Goal: Information Seeking & Learning: Learn about a topic

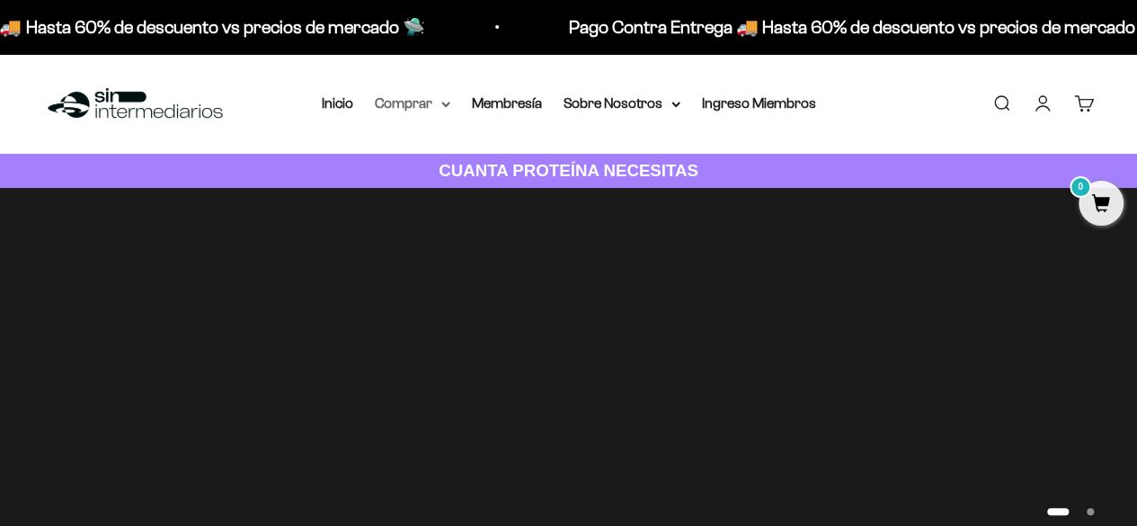
click at [426, 102] on summary "Comprar" at bounding box center [413, 103] width 76 height 23
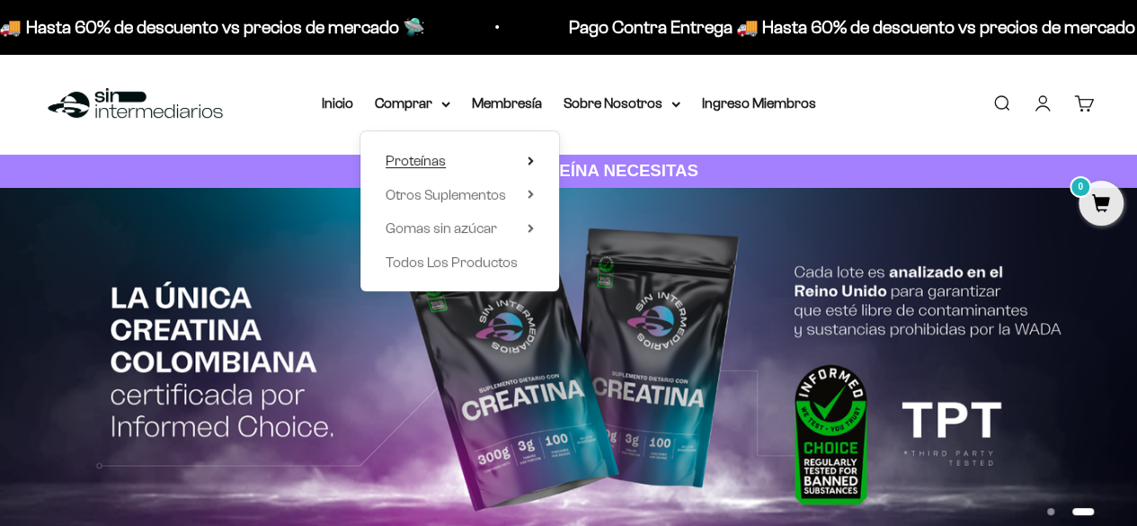
click at [528, 158] on icon at bounding box center [531, 160] width 6 height 9
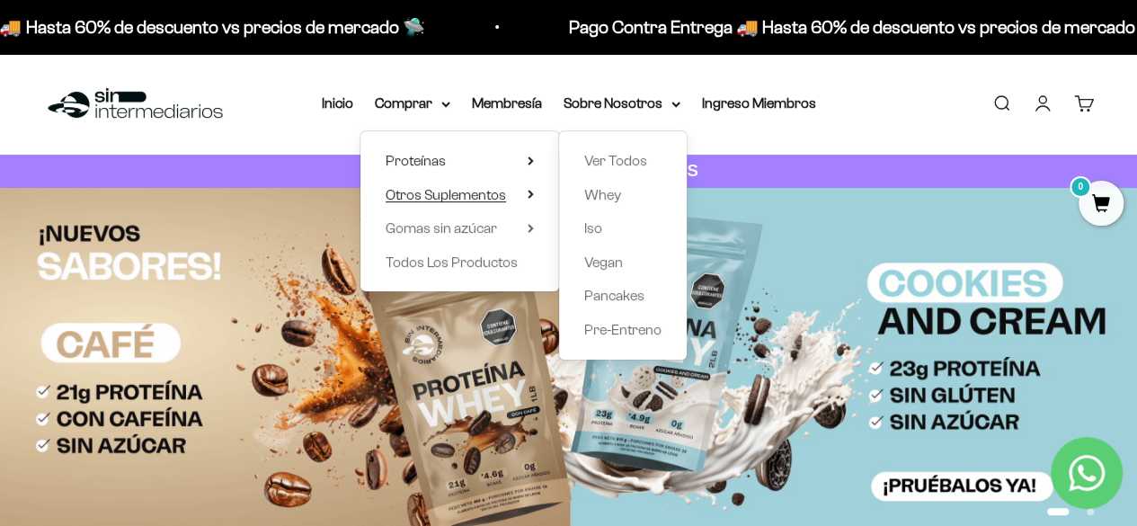
click at [530, 191] on icon at bounding box center [531, 194] width 4 height 7
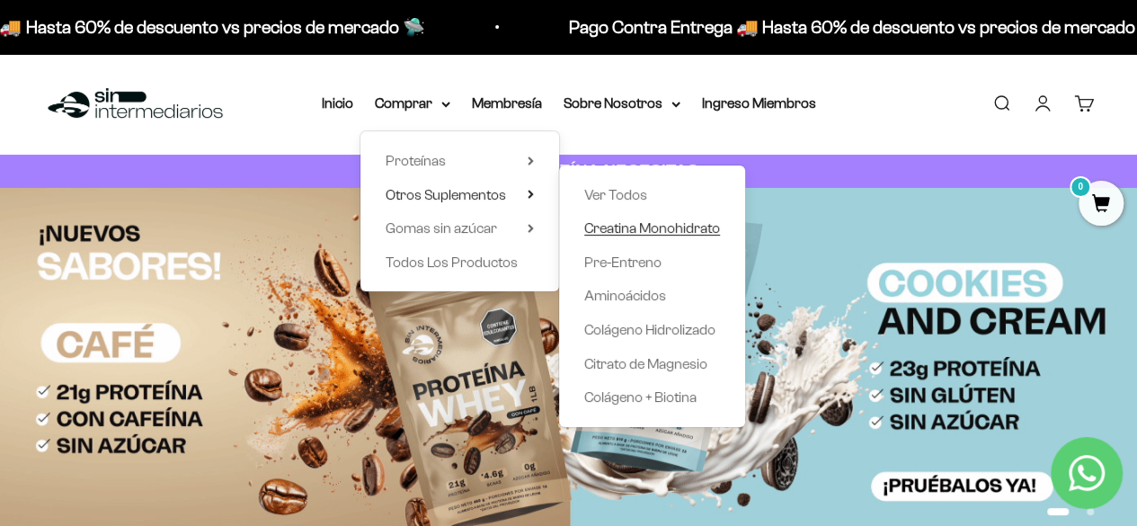
click at [630, 233] on span "Creatina Monohidrato" at bounding box center [652, 227] width 136 height 15
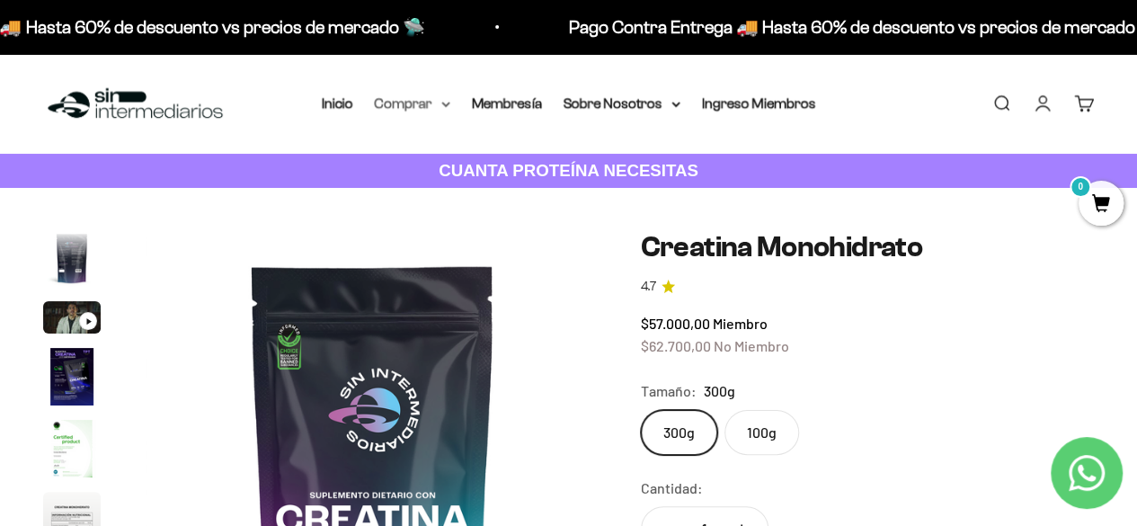
click at [446, 109] on summary "Comprar" at bounding box center [413, 103] width 76 height 23
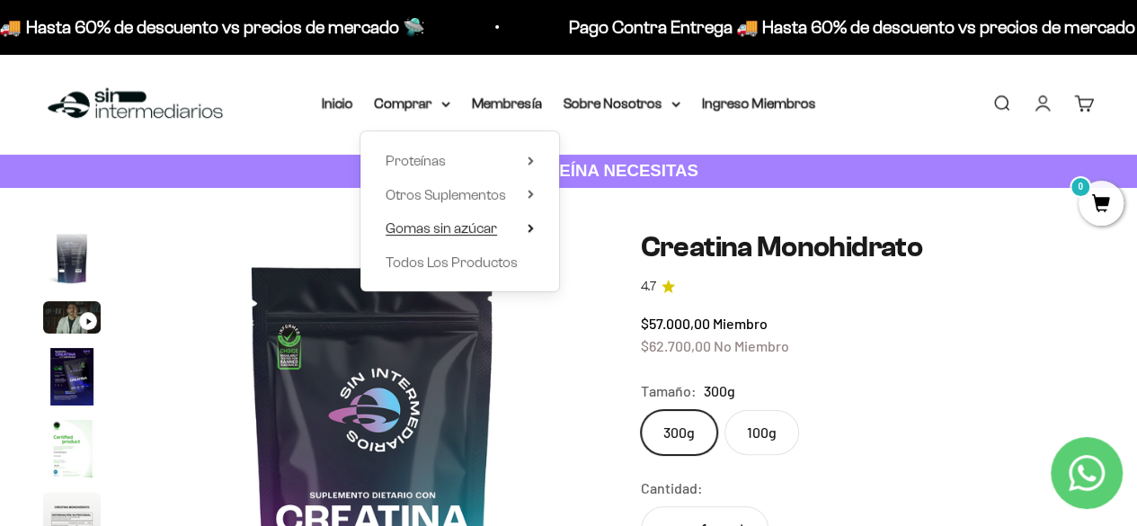
click at [530, 228] on icon at bounding box center [531, 228] width 6 height 9
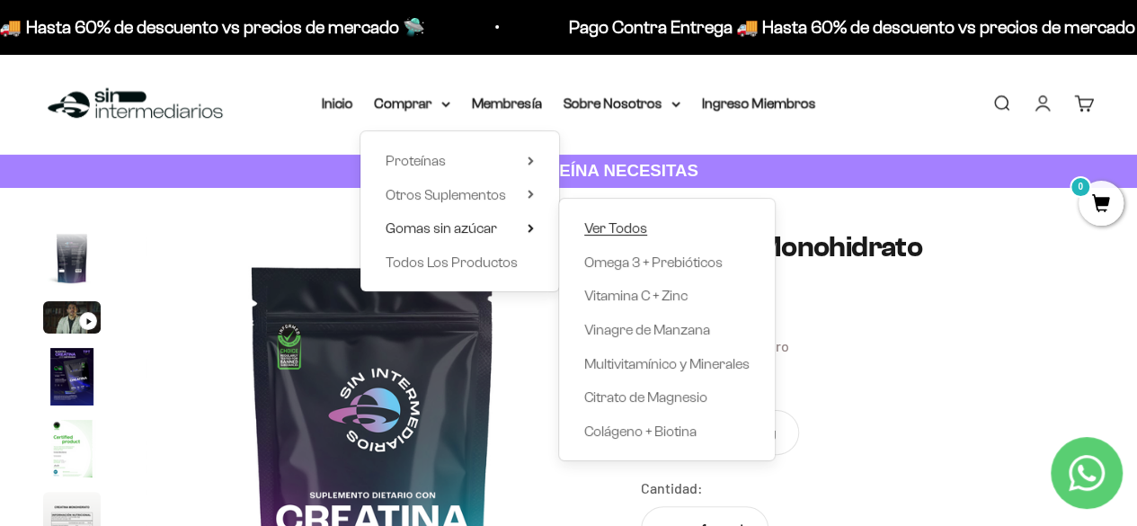
click at [610, 226] on span "Ver Todos" at bounding box center [615, 227] width 63 height 15
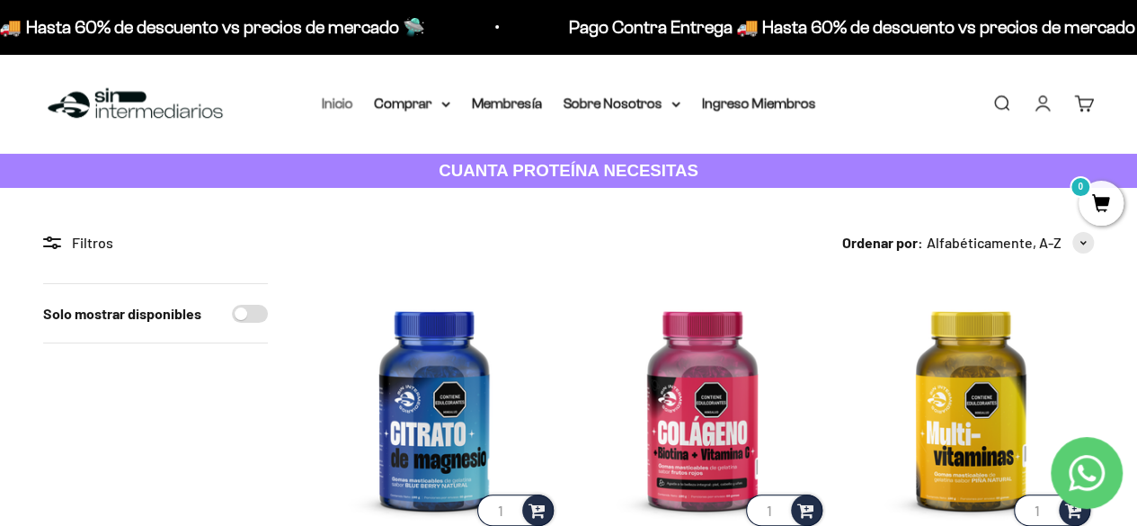
click at [336, 103] on link "Inicio" at bounding box center [337, 102] width 31 height 15
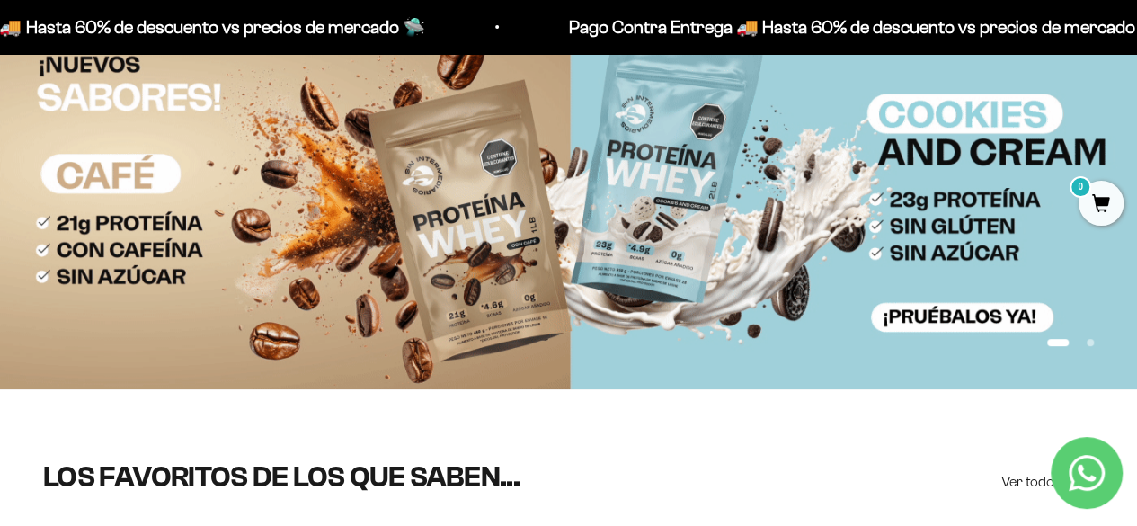
scroll to position [102, 0]
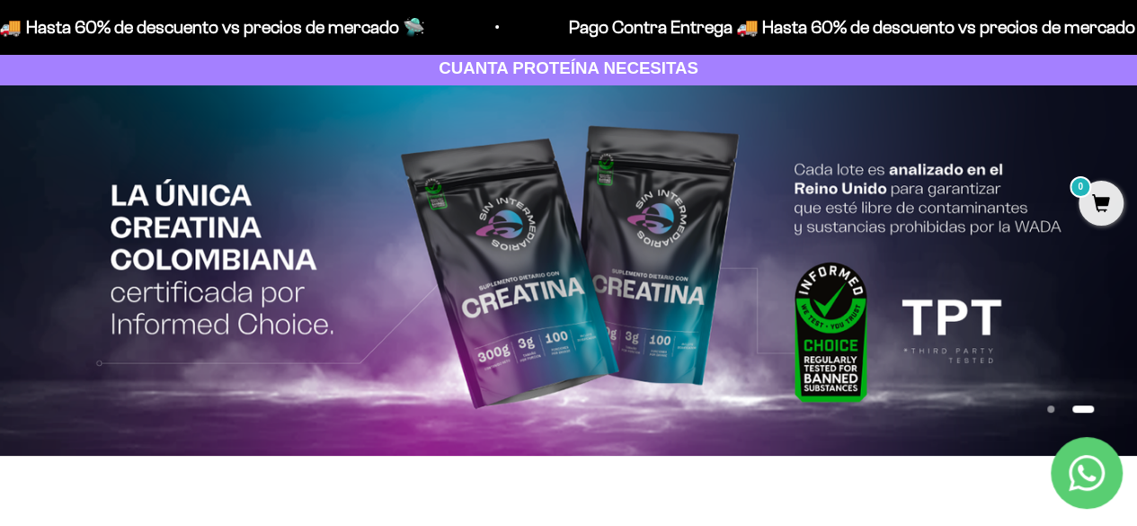
click at [933, 272] on img at bounding box center [568, 270] width 1137 height 370
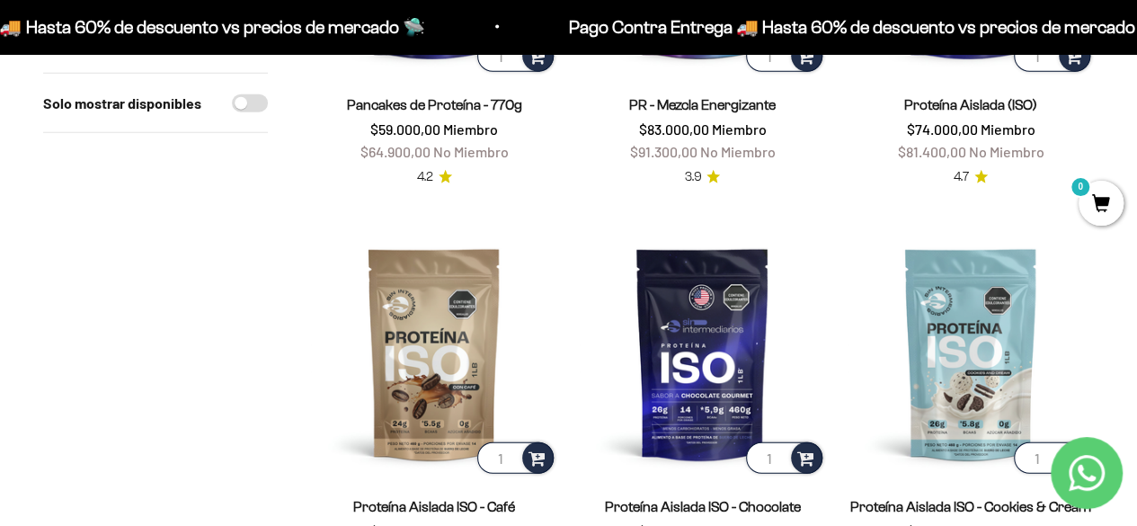
scroll to position [2253, 0]
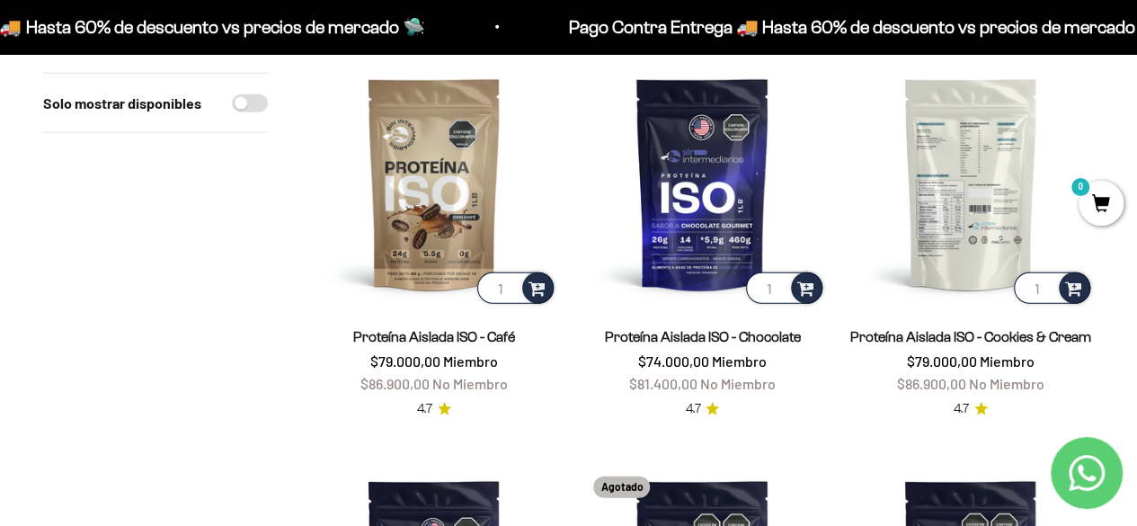
click at [947, 204] on img at bounding box center [971, 183] width 246 height 246
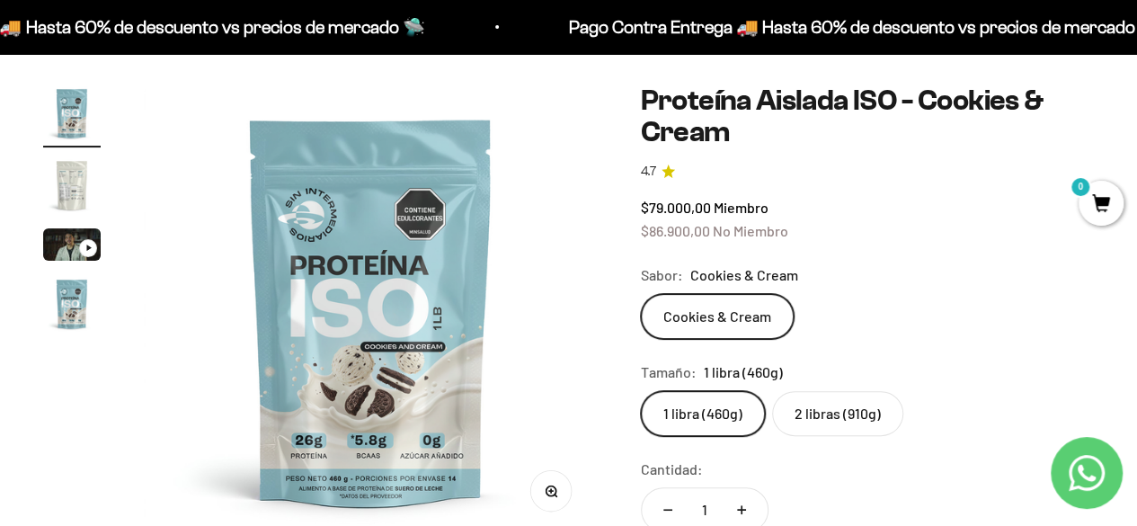
scroll to position [113, 0]
click at [825, 411] on label "2 libras (910g)" at bounding box center [837, 412] width 131 height 45
click at [641, 390] on input "2 libras (910g)" at bounding box center [640, 389] width 1 height 1
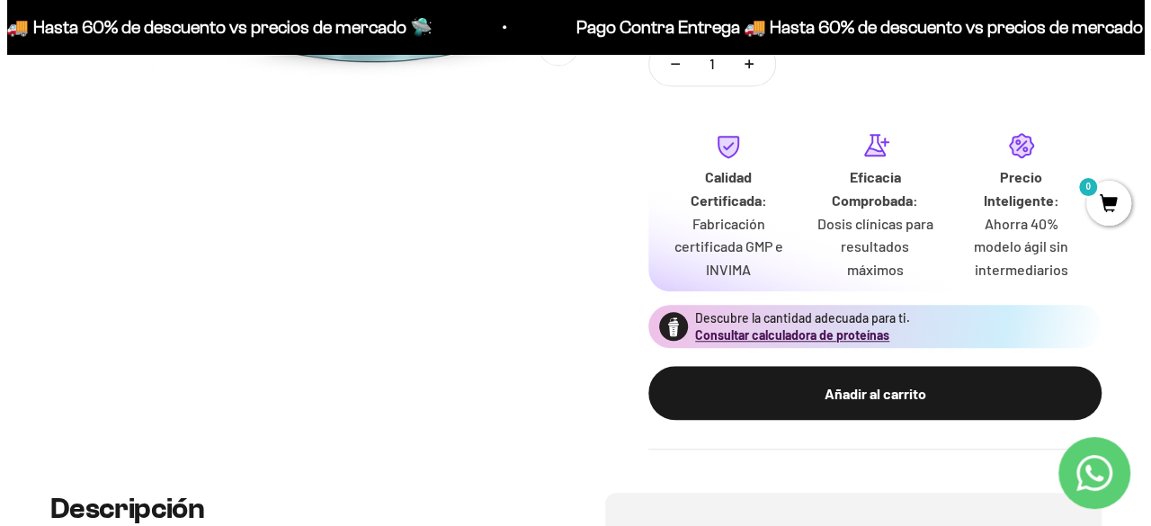
scroll to position [559, 0]
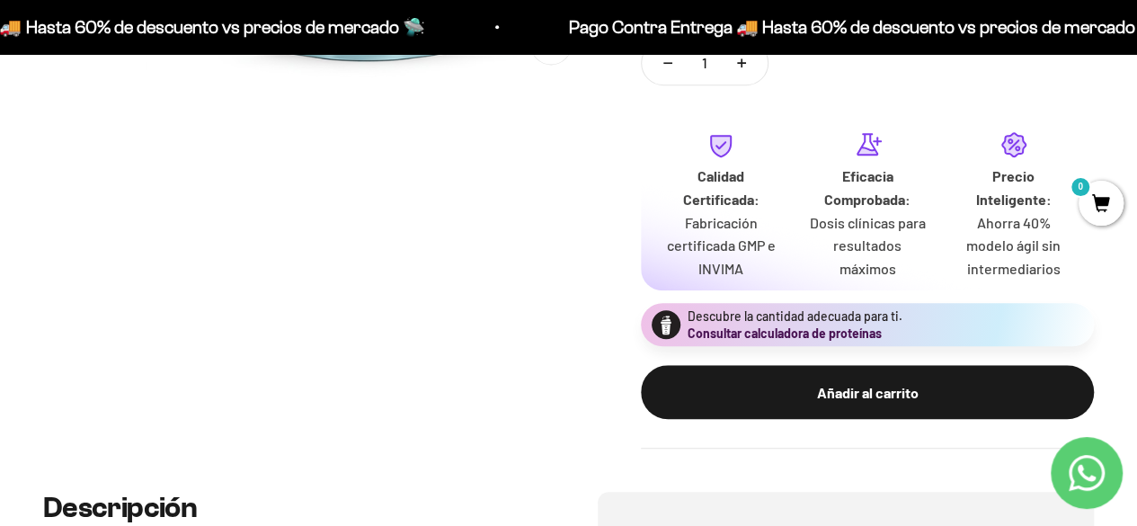
click at [729, 333] on button "Consultar calculadora de proteínas" at bounding box center [785, 333] width 194 height 18
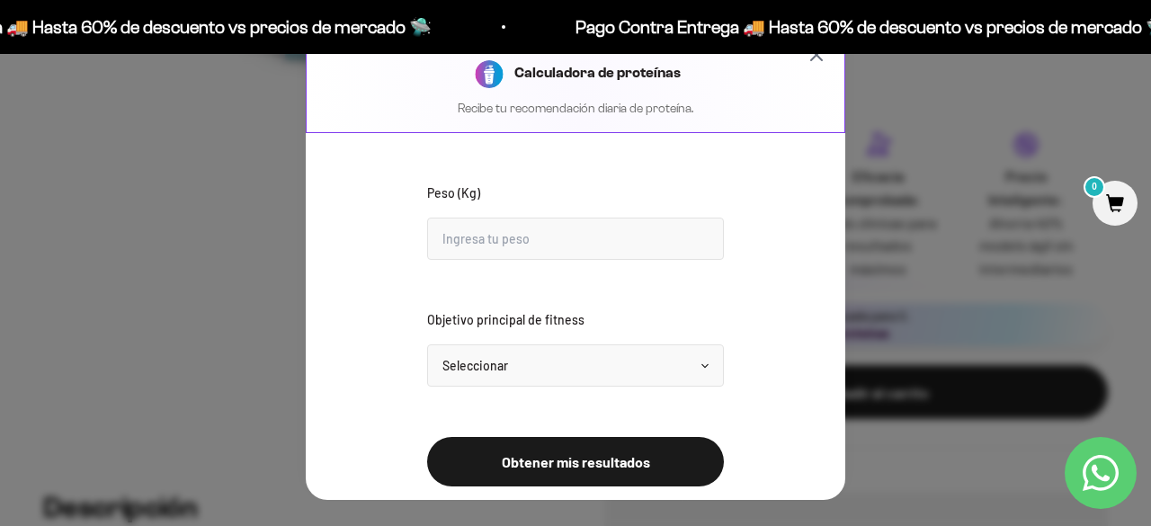
scroll to position [0, 1415]
click at [573, 235] on input "Peso (Kg)" at bounding box center [575, 239] width 297 height 42
type input "64"
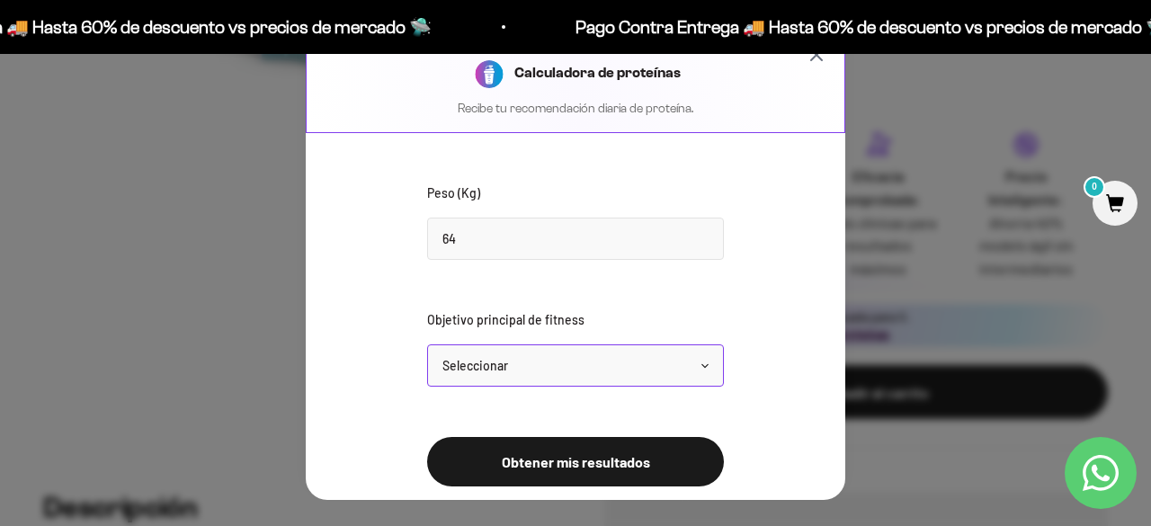
click at [574, 364] on select "Seleccionar Mantener peso Perder grasa Ganar músculo" at bounding box center [575, 365] width 297 height 42
select select "gain"
click at [427, 344] on select "Seleccionar Mantener peso Perder grasa Ganar músculo" at bounding box center [575, 365] width 297 height 42
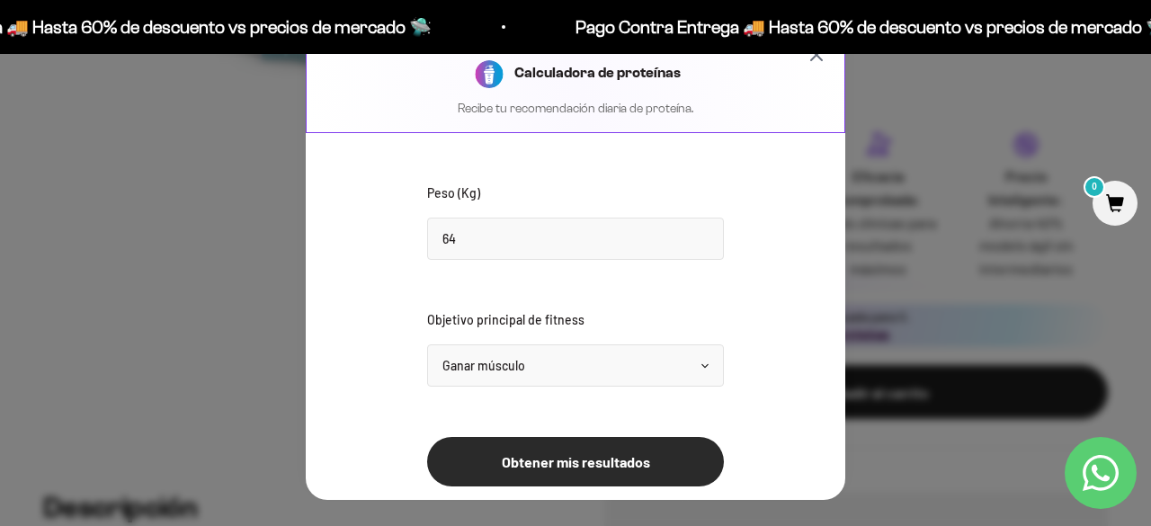
click at [556, 466] on button "Obtener mis resultados" at bounding box center [575, 461] width 297 height 49
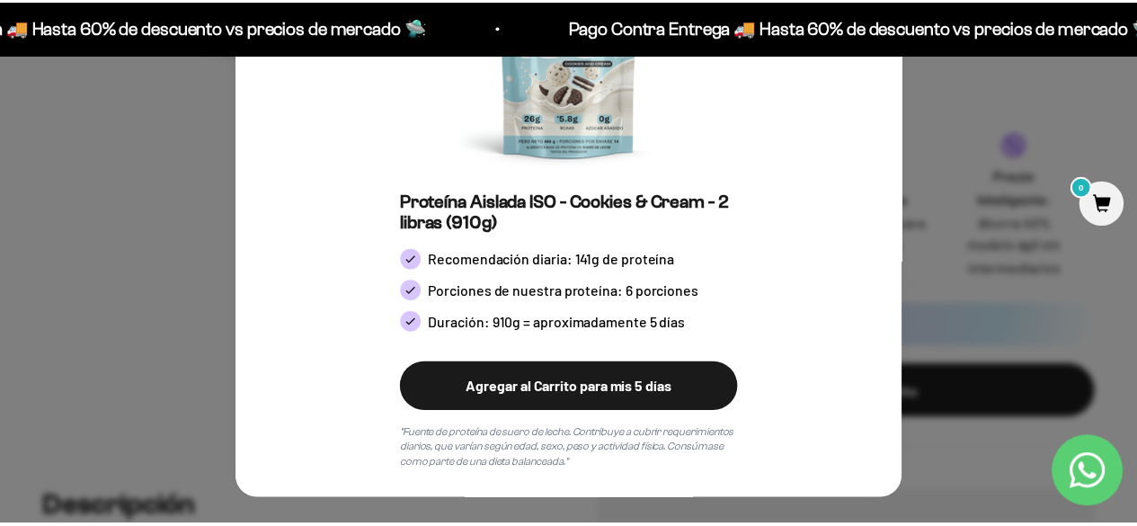
scroll to position [0, 0]
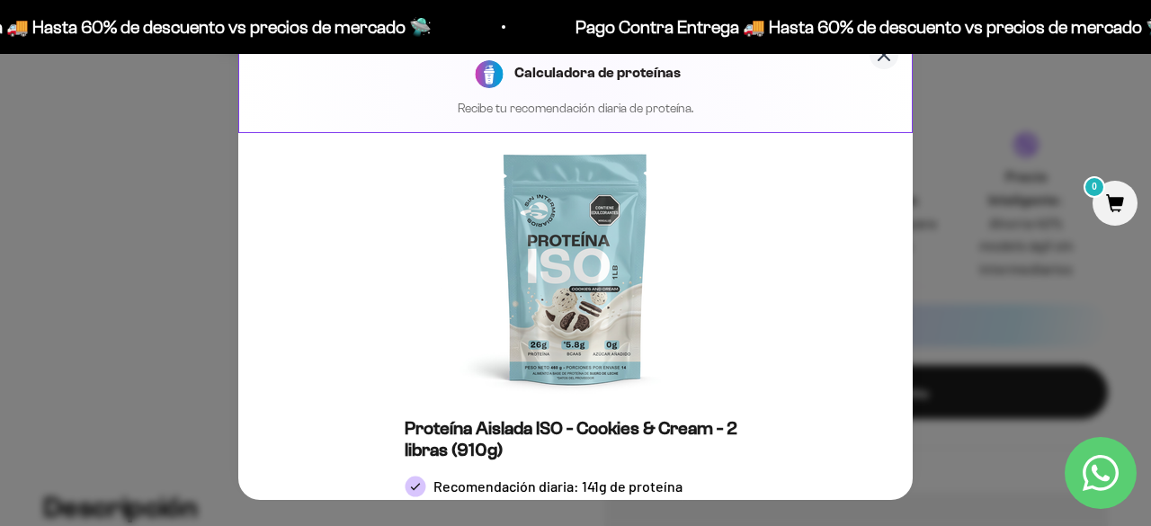
click at [873, 63] on icon "Cerrar calculadora" at bounding box center [884, 55] width 22 height 22
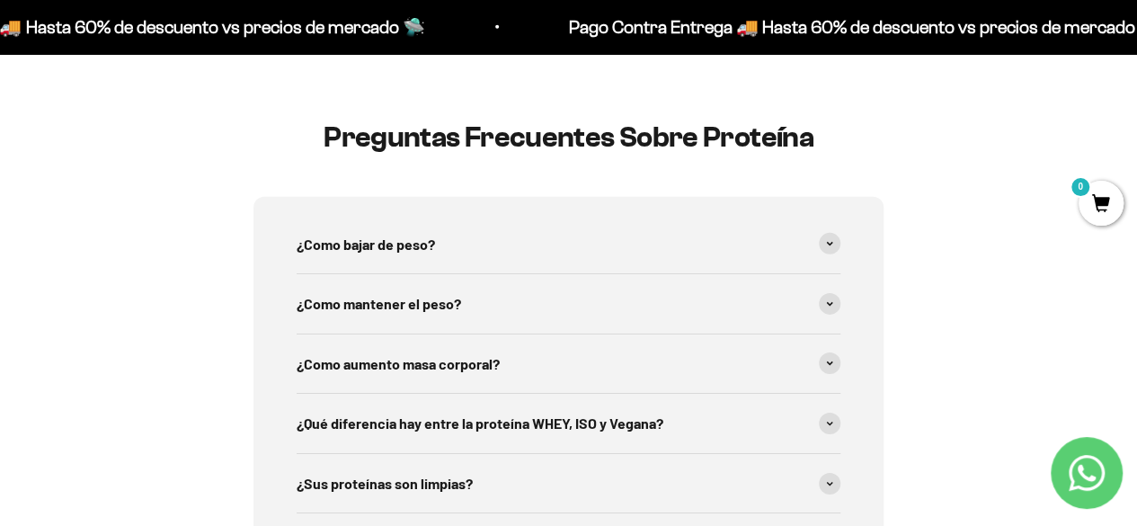
scroll to position [2730, 0]
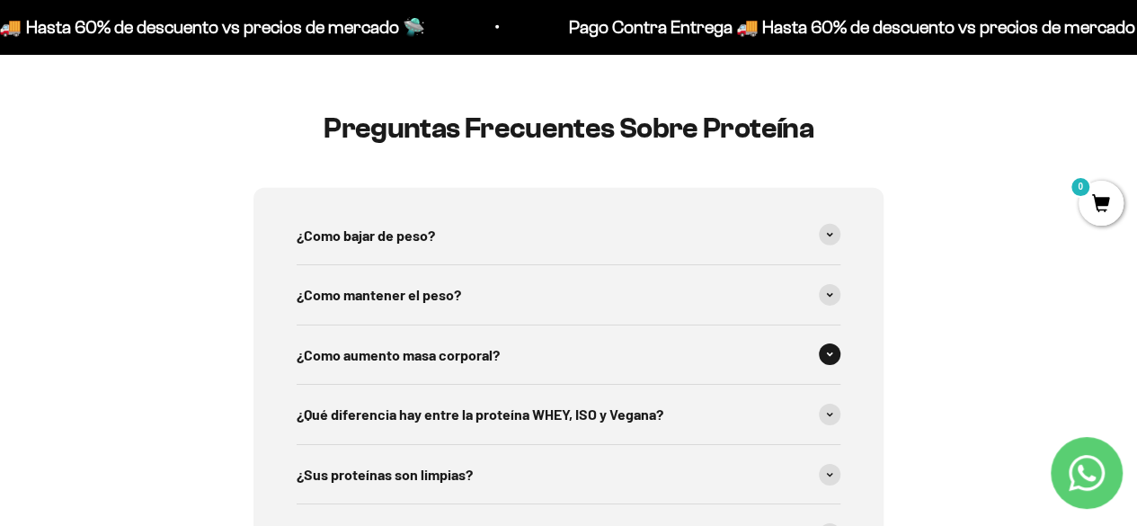
click at [834, 348] on span at bounding box center [830, 354] width 22 height 22
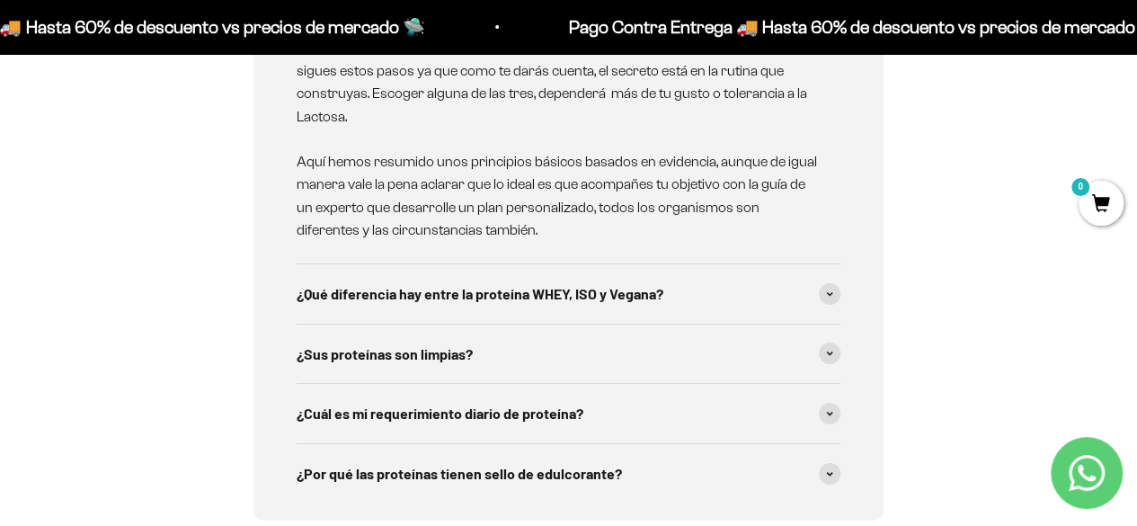
scroll to position [3298, 0]
click at [584, 281] on span "¿Qué diferencia hay entre la proteína WHEY, ISO y Vegana?" at bounding box center [480, 292] width 367 height 23
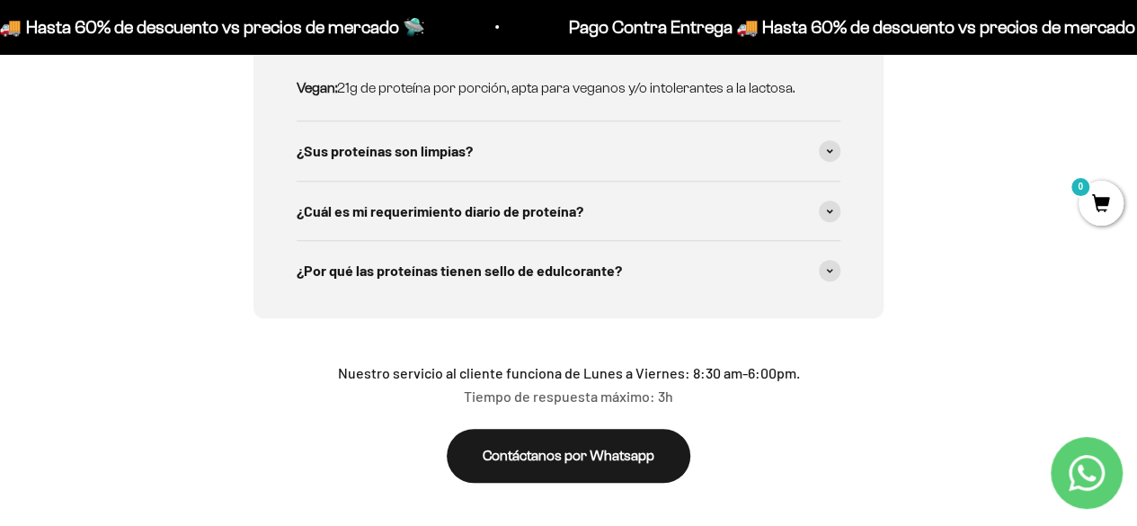
scroll to position [3722, 0]
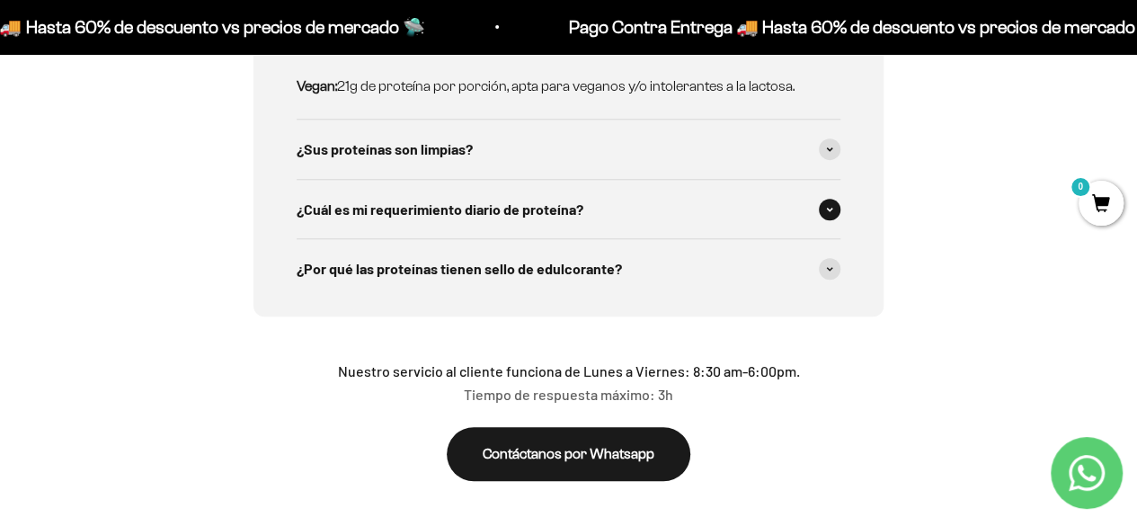
click at [595, 200] on div "¿Cuál es mi requerimiento diario de proteína?" at bounding box center [569, 209] width 544 height 59
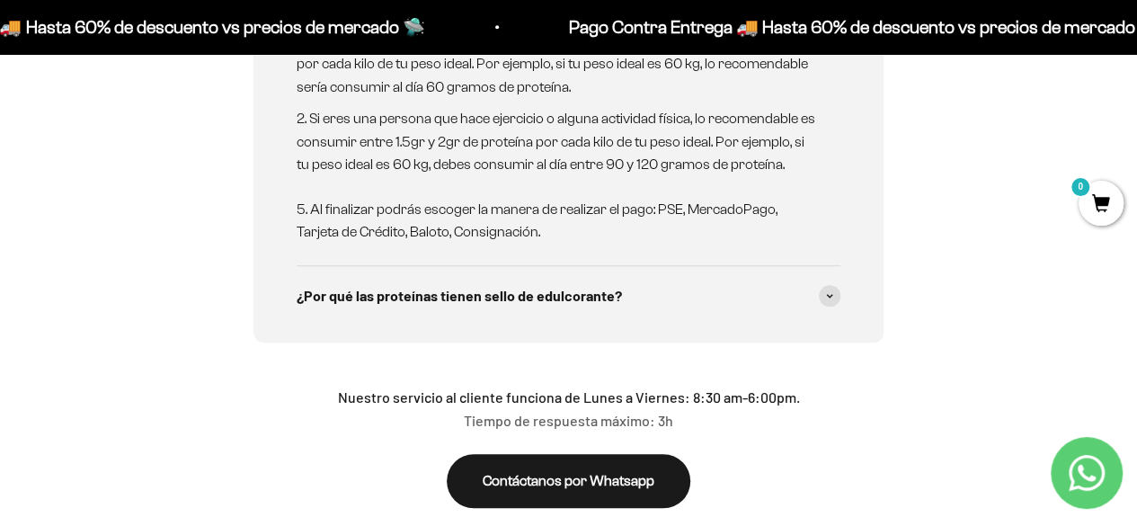
scroll to position [3995, 0]
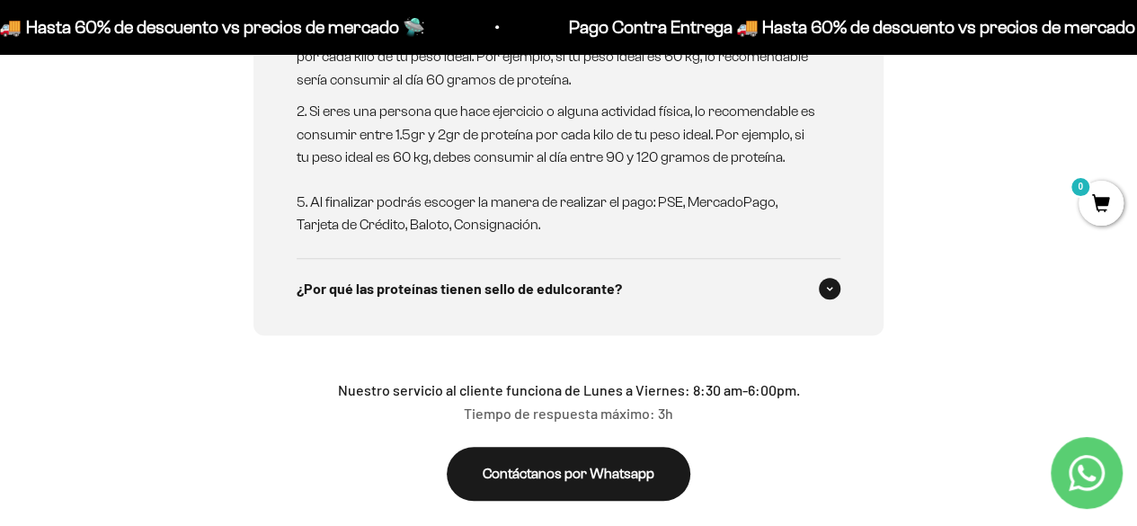
click at [551, 280] on span "¿Por qué las proteínas tienen sello de edulcorante?" at bounding box center [459, 288] width 325 height 23
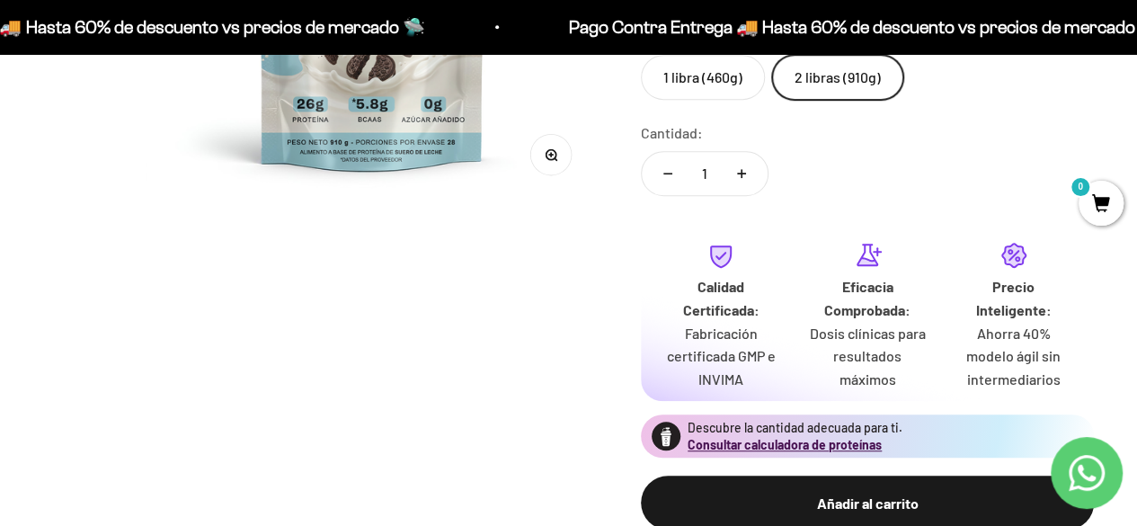
scroll to position [0, 0]
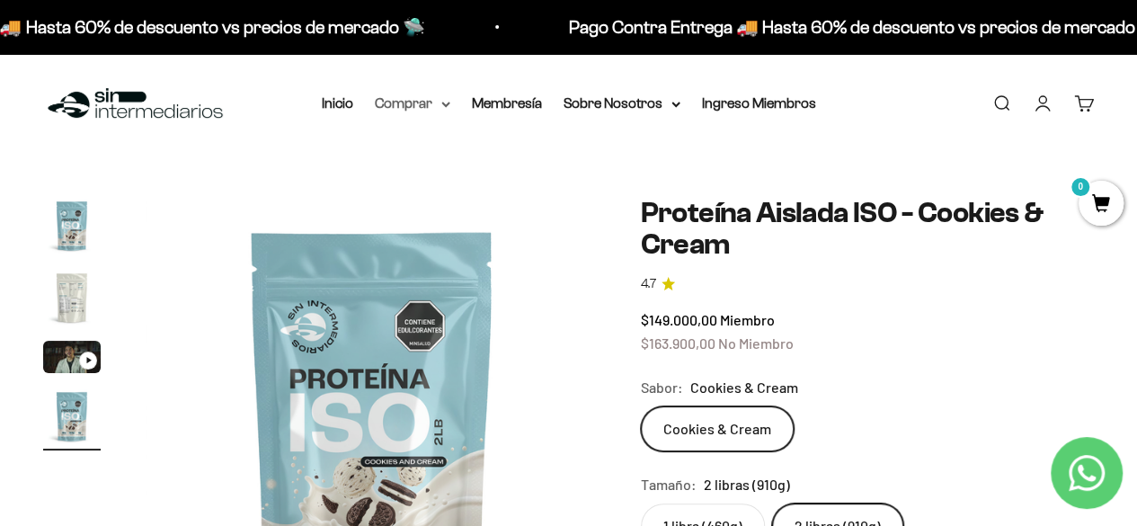
click at [446, 105] on icon at bounding box center [445, 104] width 7 height 4
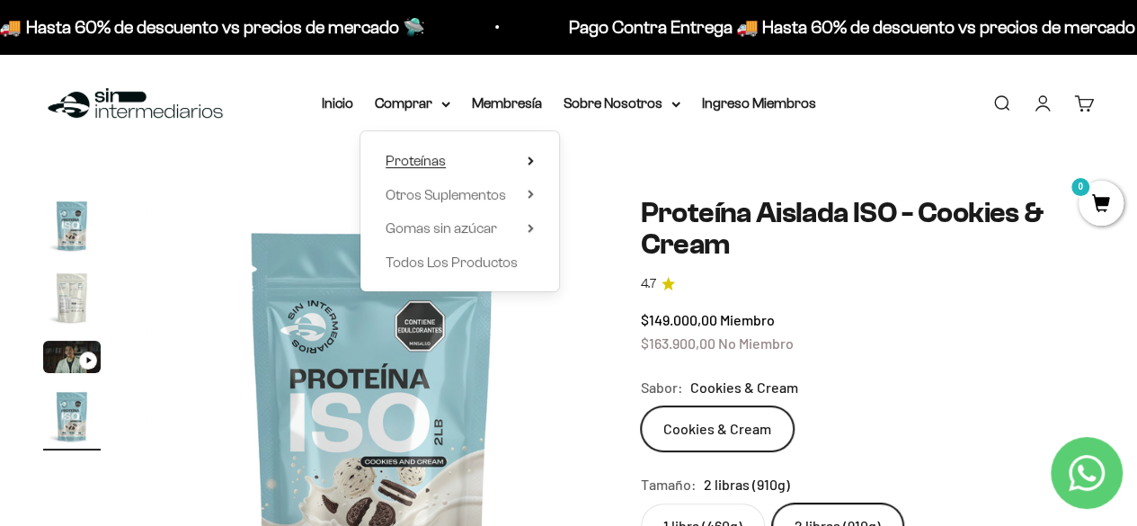
click at [522, 159] on summary "Proteínas" at bounding box center [460, 160] width 148 height 23
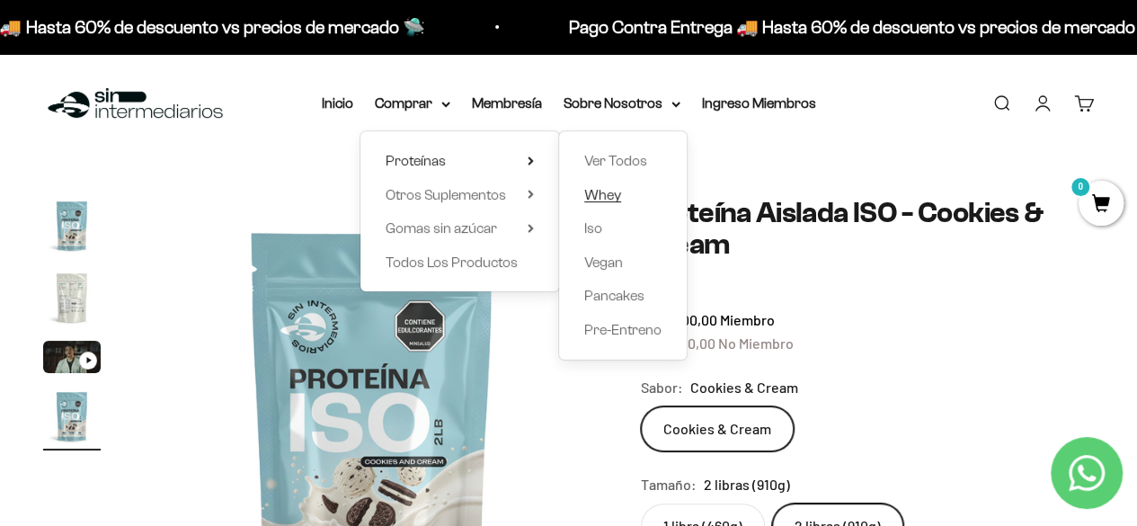
click at [602, 191] on span "Whey" at bounding box center [602, 194] width 37 height 15
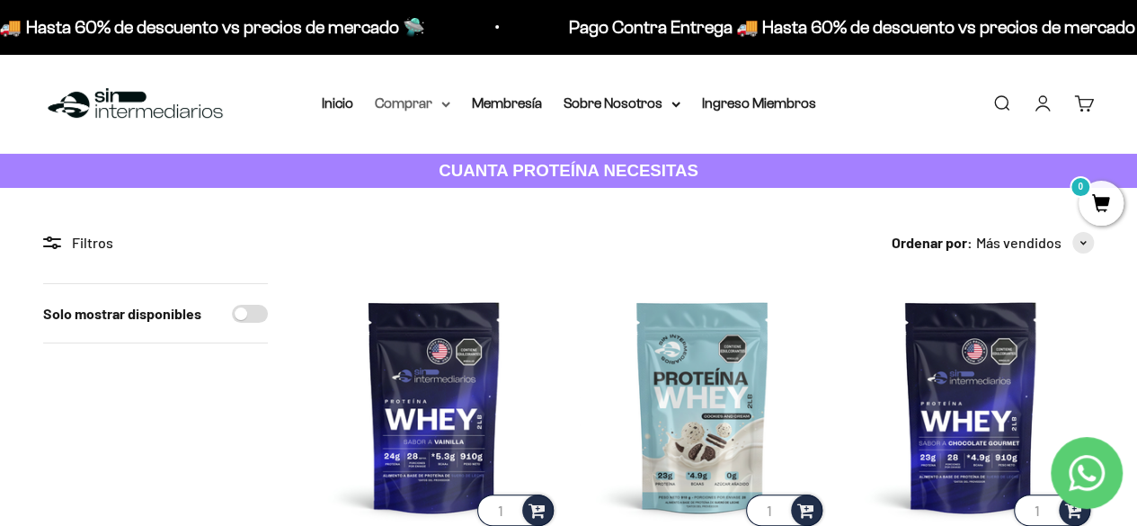
click at [435, 106] on summary "Comprar" at bounding box center [413, 103] width 76 height 23
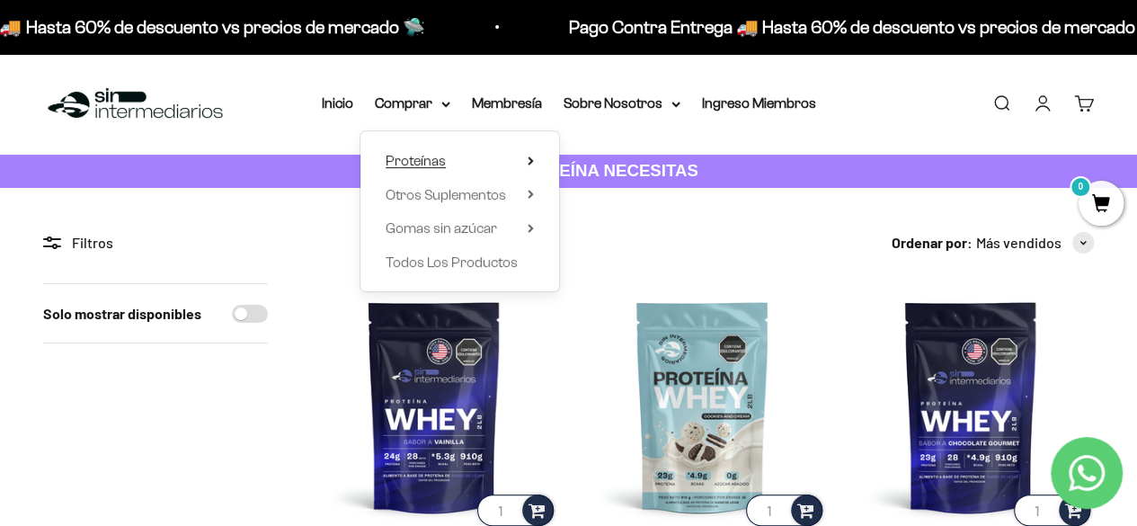
click at [523, 161] on summary "Proteínas" at bounding box center [460, 160] width 148 height 23
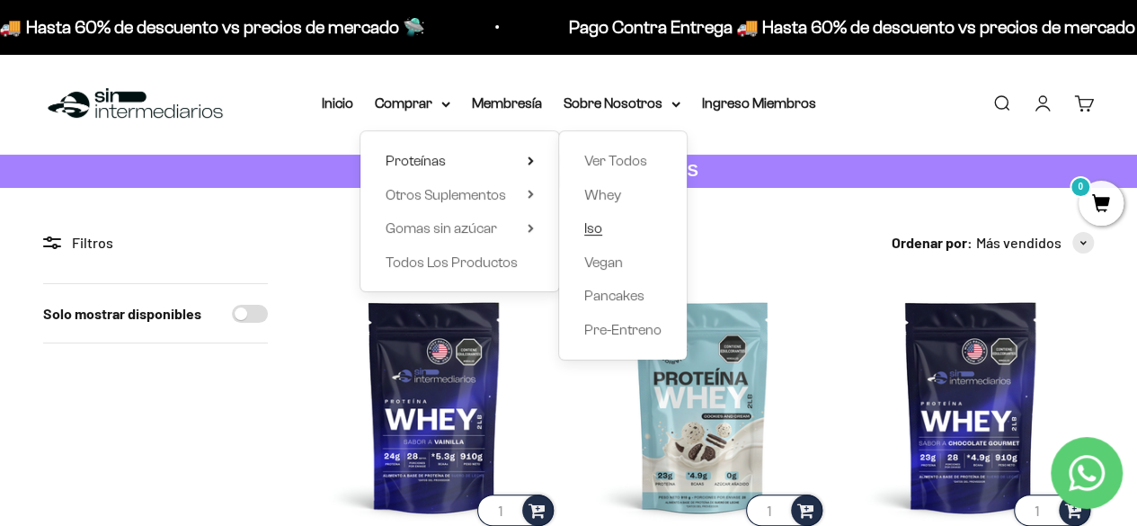
click at [595, 227] on span "Iso" at bounding box center [593, 227] width 18 height 15
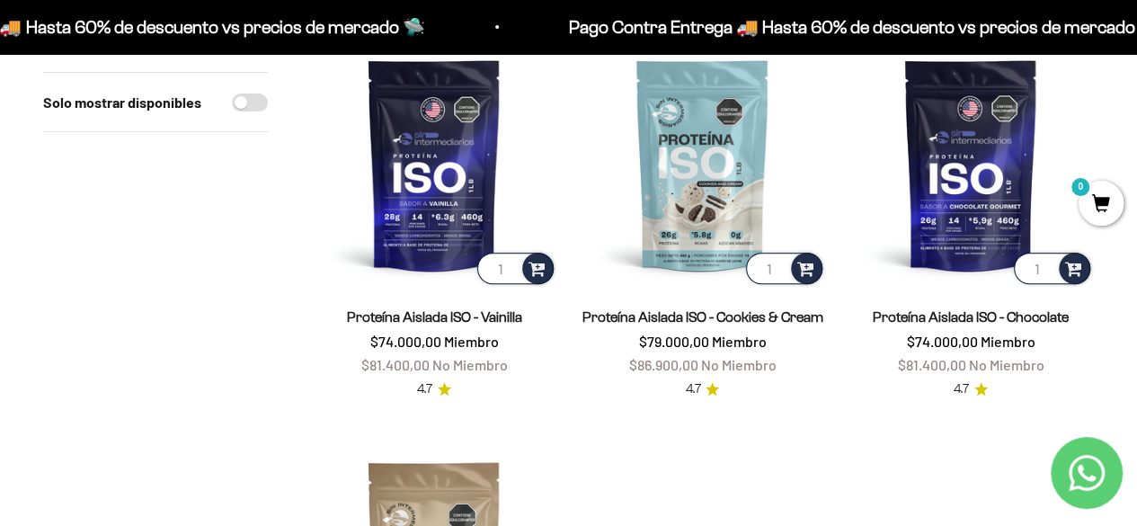
scroll to position [241, 0]
